Goal: Information Seeking & Learning: Learn about a topic

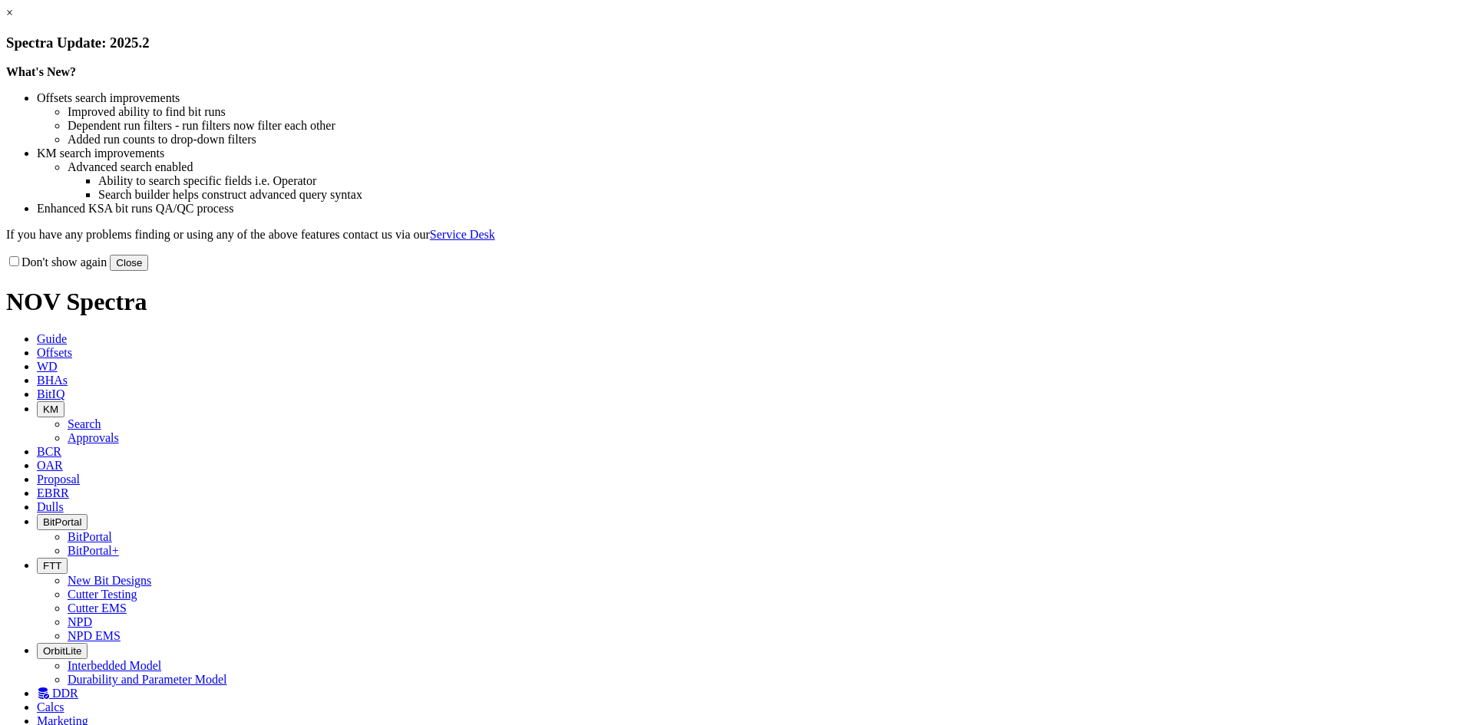
click at [148, 271] on button "Close" at bounding box center [129, 263] width 38 height 16
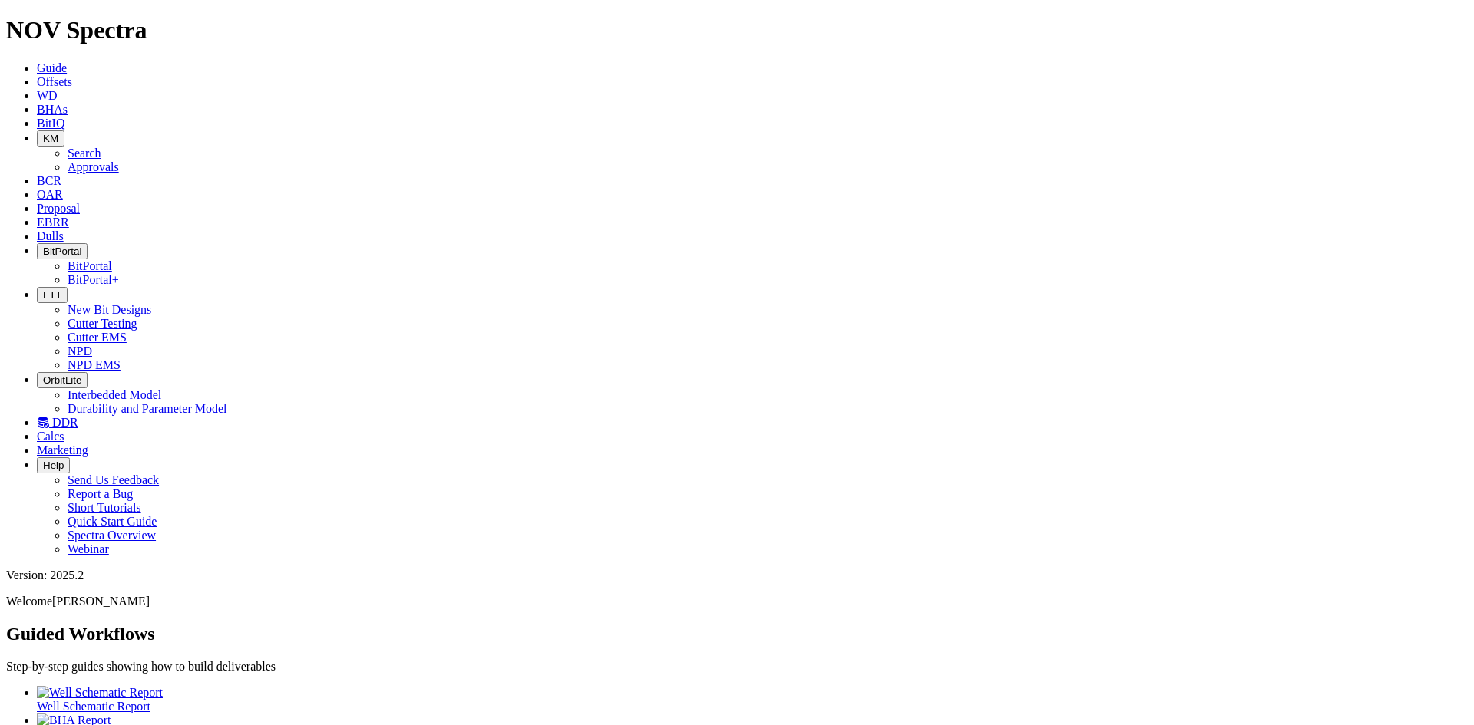
click at [78, 416] on span "DDR" at bounding box center [65, 422] width 26 height 13
click at [64, 230] on link "Dulls" at bounding box center [50, 236] width 27 height 13
click at [61, 289] on span "FTT" at bounding box center [52, 295] width 18 height 12
click at [137, 317] on link "Cutter Testing" at bounding box center [103, 323] width 70 height 13
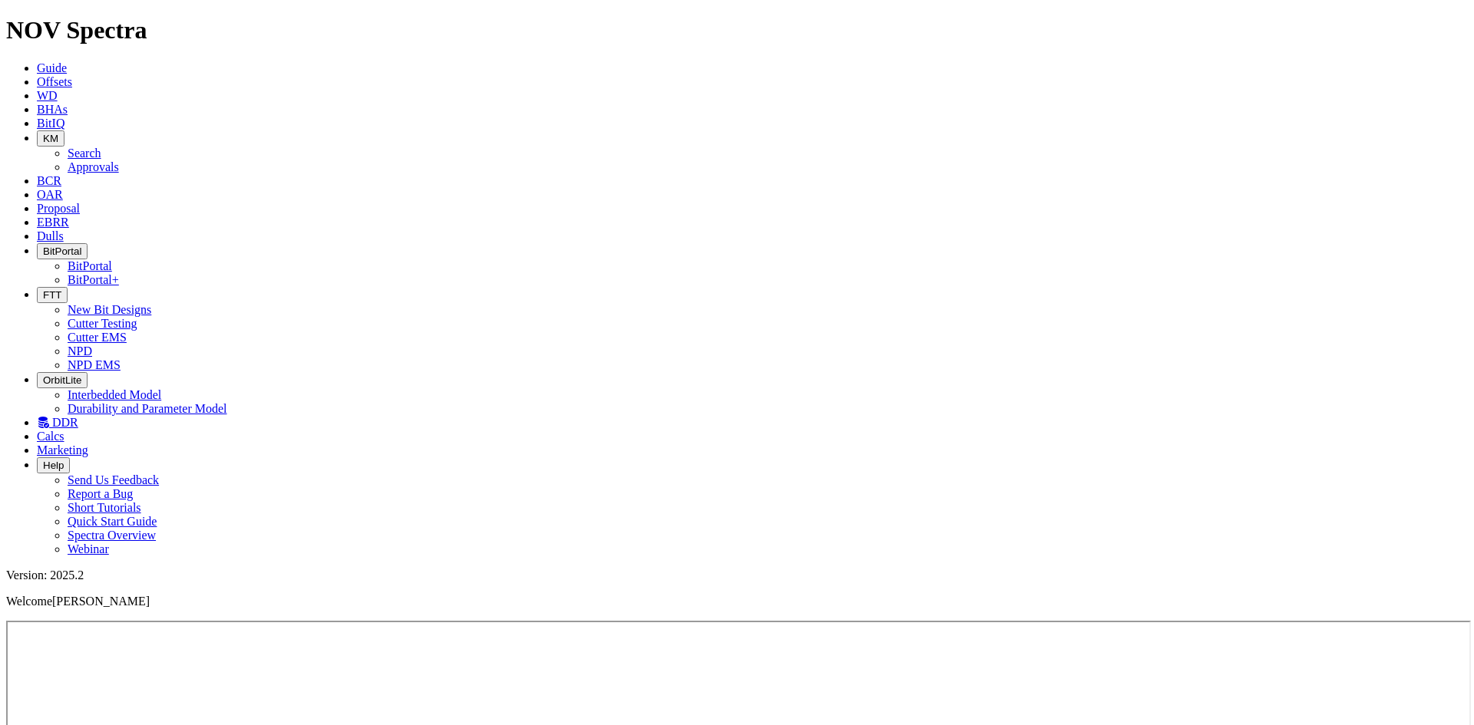
click at [68, 287] on button "FTT" at bounding box center [52, 295] width 31 height 16
click at [92, 345] on link "NPD" at bounding box center [80, 351] width 25 height 13
click at [49, 416] on icon at bounding box center [43, 422] width 12 height 13
click at [61, 289] on span "FTT" at bounding box center [52, 295] width 18 height 12
click at [121, 359] on link "NPD EMS" at bounding box center [94, 365] width 53 height 13
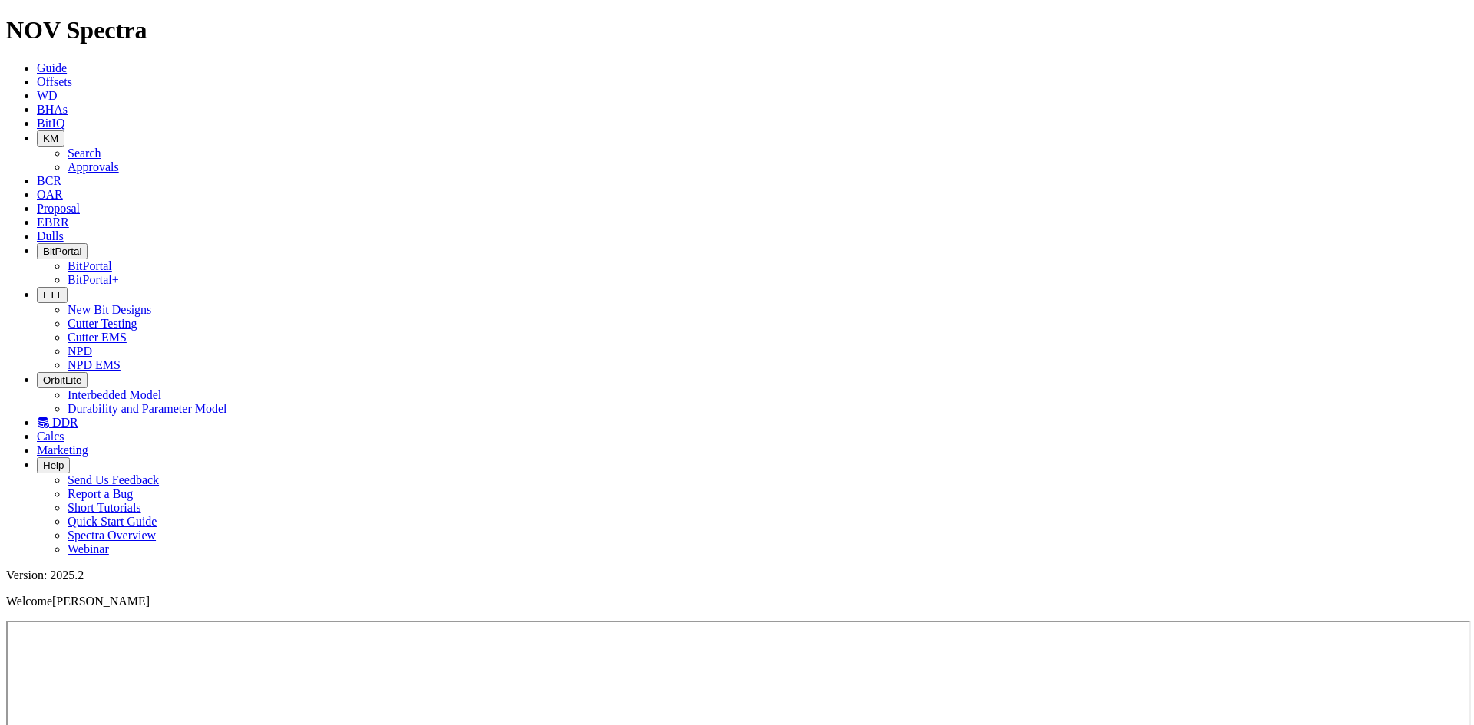
click at [37, 216] on icon at bounding box center [37, 222] width 0 height 13
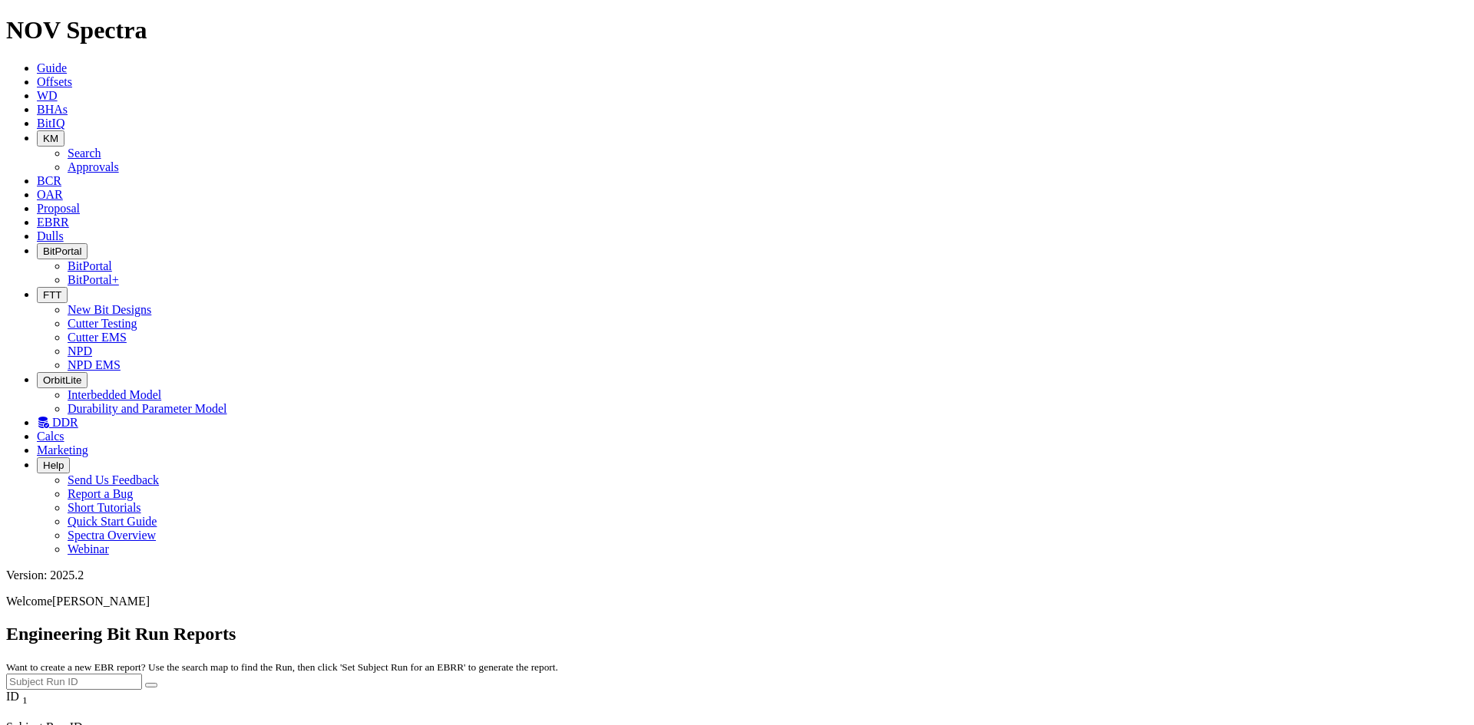
click at [37, 202] on icon at bounding box center [37, 208] width 0 height 13
click at [37, 188] on icon at bounding box center [37, 194] width 0 height 13
click at [58, 133] on span "KM" at bounding box center [50, 139] width 15 height 12
click at [119, 160] on link "Approvals" at bounding box center [93, 166] width 51 height 13
click at [43, 133] on icon "button" at bounding box center [43, 139] width 0 height 12
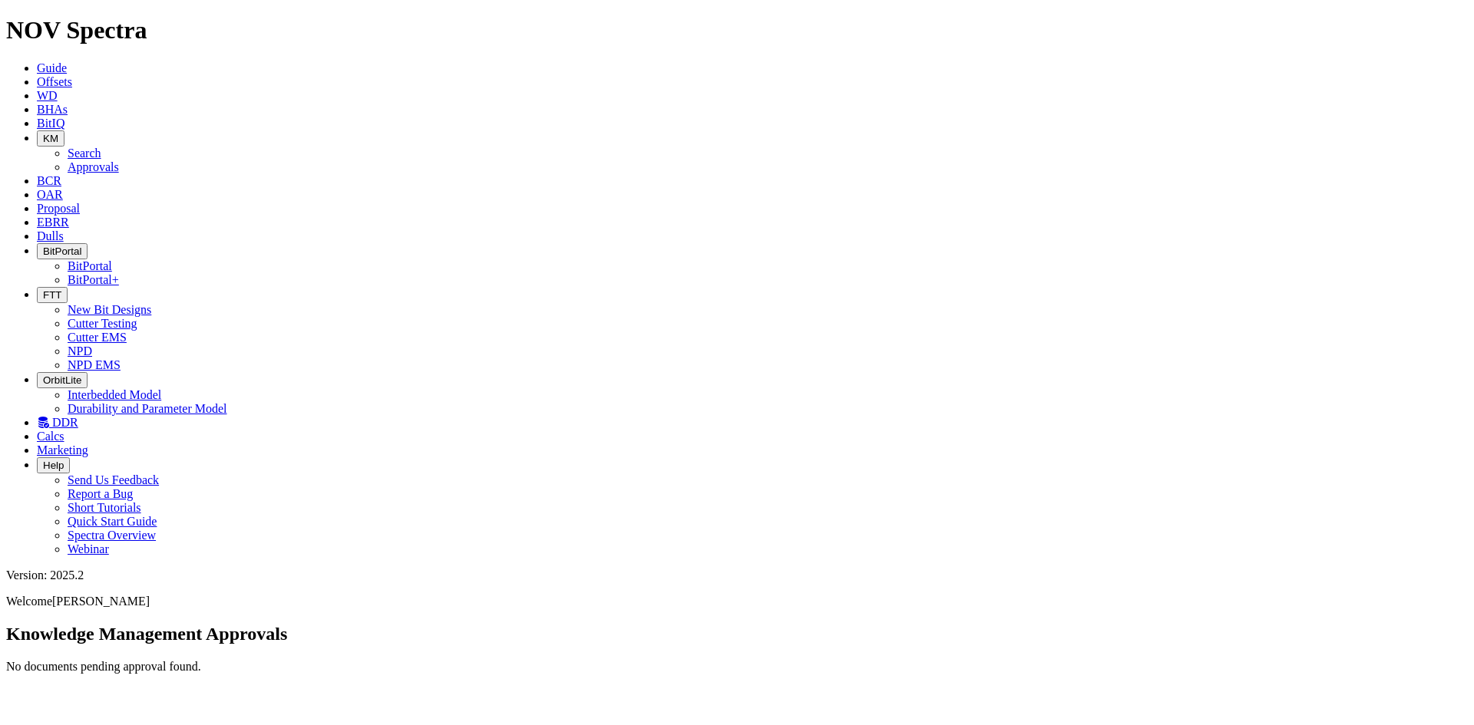
click at [101, 147] on link "Search" at bounding box center [85, 153] width 34 height 13
click at [157, 725] on button "button" at bounding box center [151, 732] width 12 height 5
type input "[DATE]"
click at [151, 725] on icon "button" at bounding box center [151, 732] width 0 height 0
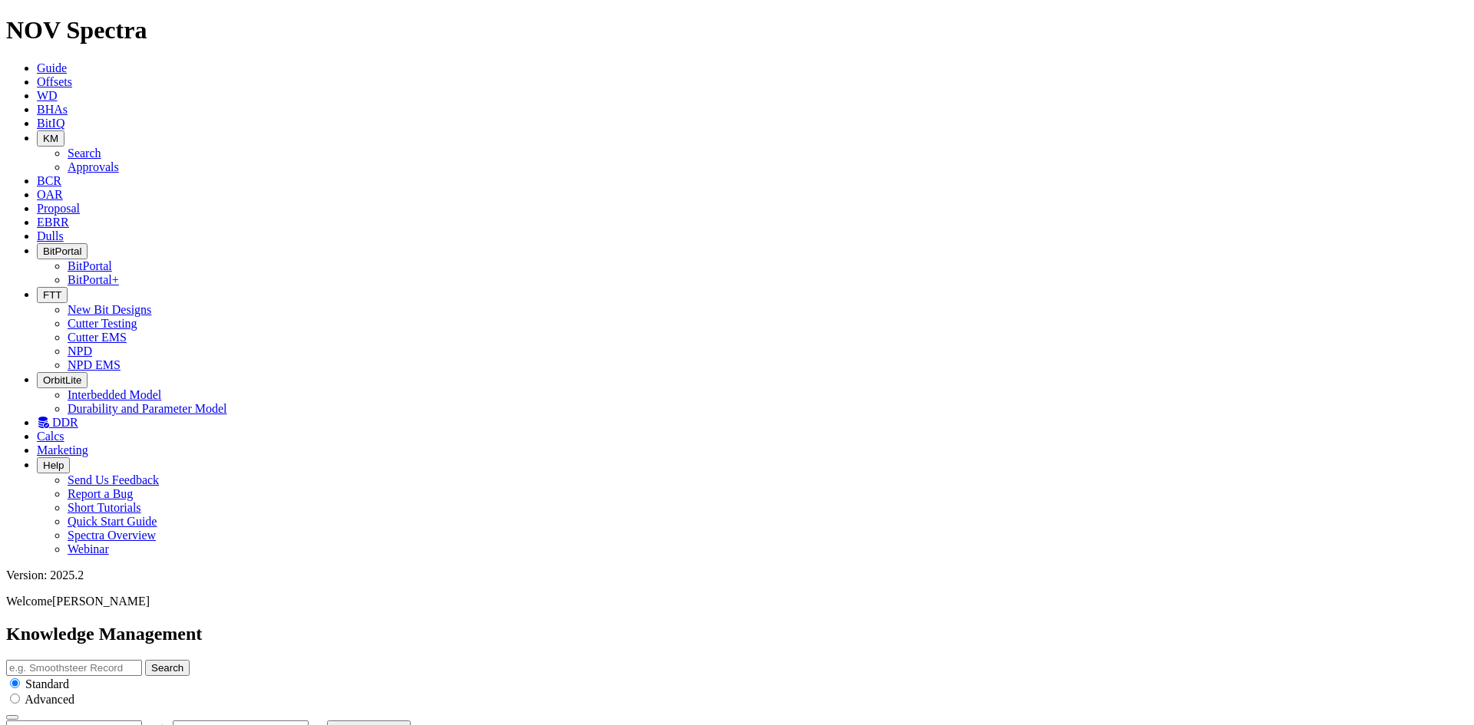
type input "[DATE]"
click at [151, 725] on icon "button" at bounding box center [151, 732] width 0 height 0
type input "[DATE]"
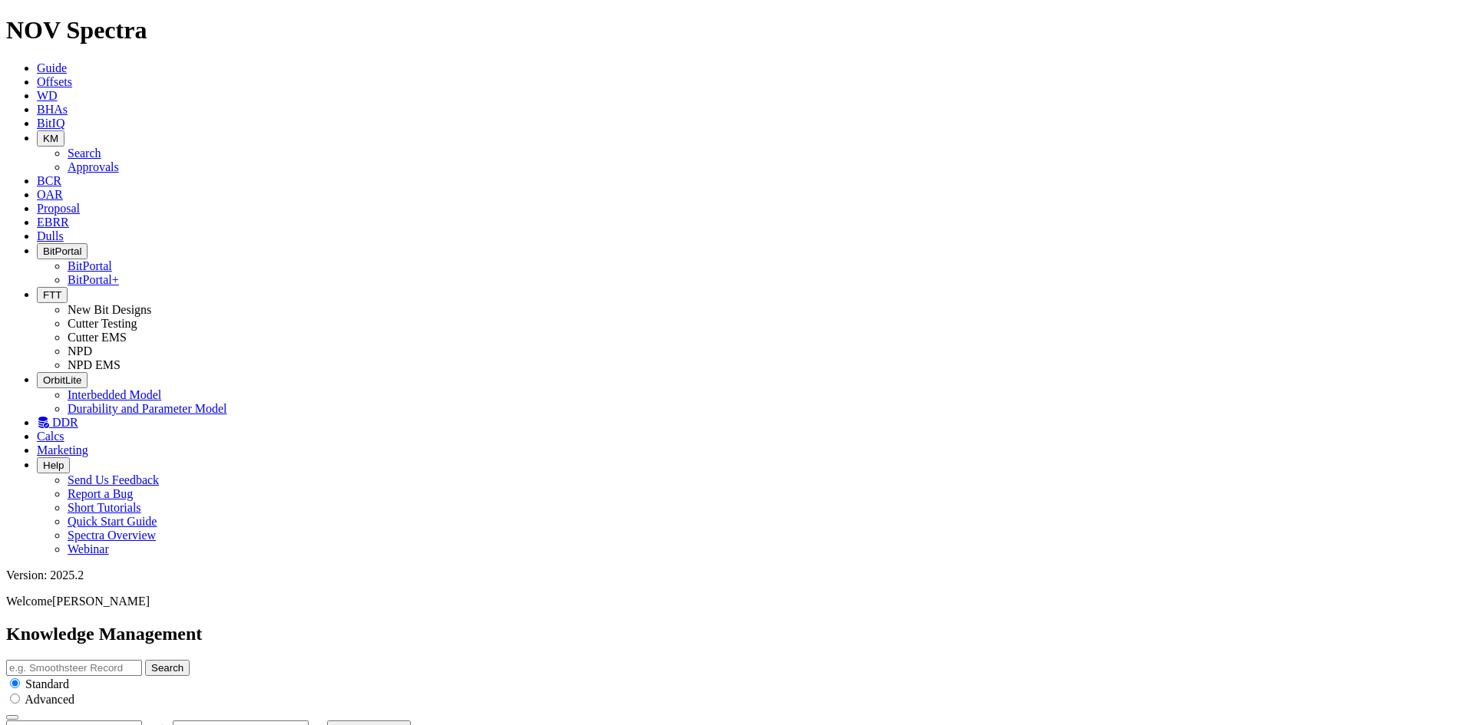
scroll to position [2421, 0]
click at [64, 117] on span "BitIQ" at bounding box center [51, 123] width 28 height 13
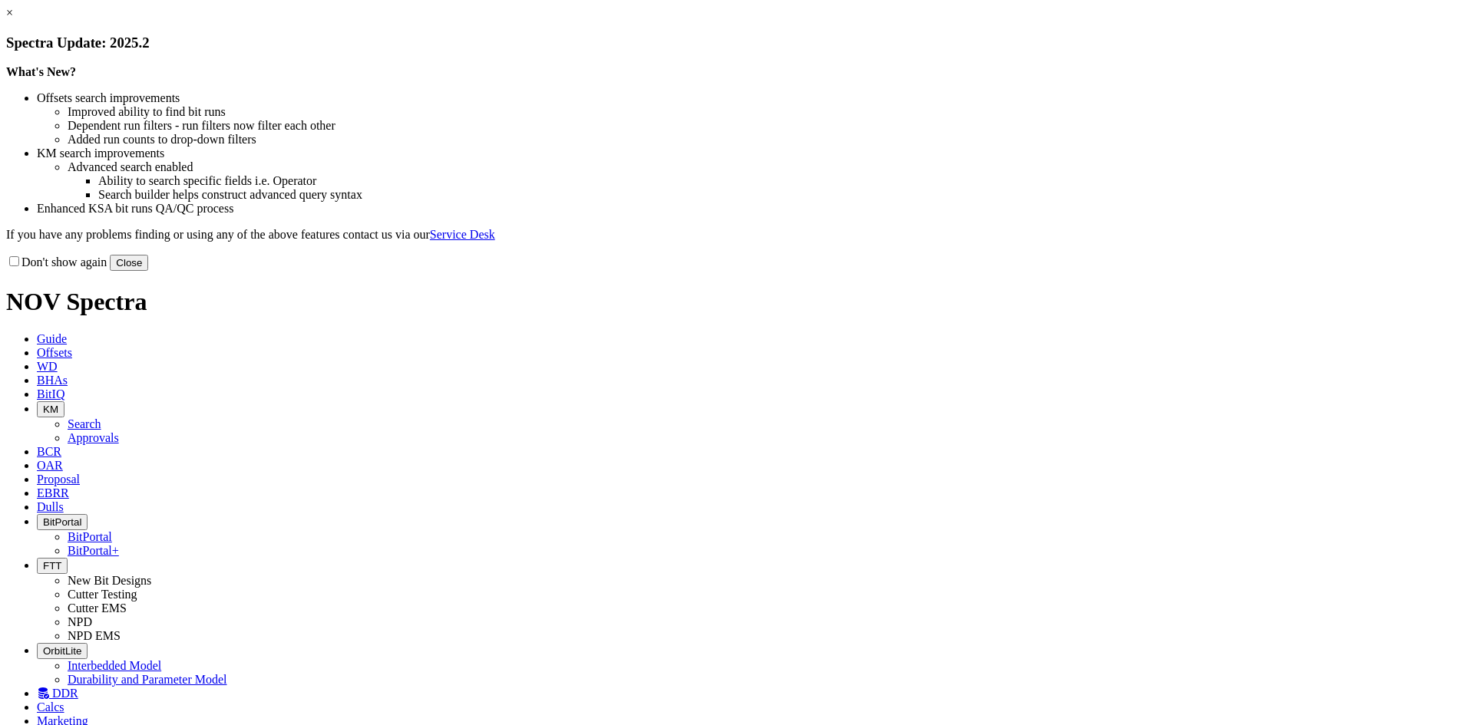
click at [148, 271] on button "Close" at bounding box center [129, 263] width 38 height 16
